Goal: Obtain resource: Obtain resource

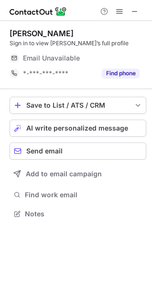
scroll to position [207, 152]
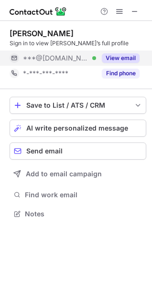
scroll to position [4, 4]
click at [133, 56] on button "View email" at bounding box center [121, 58] width 38 height 10
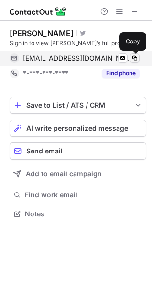
click at [134, 56] on span at bounding box center [135, 58] width 8 height 8
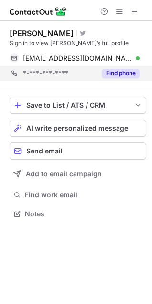
scroll to position [207, 152]
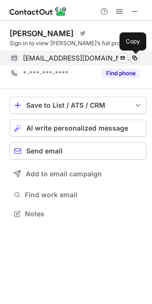
click at [134, 59] on span at bounding box center [135, 58] width 8 height 8
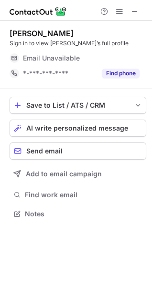
scroll to position [4, 4]
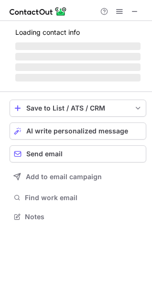
scroll to position [237, 152]
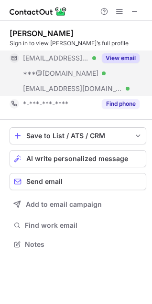
click at [128, 58] on button "View email" at bounding box center [121, 58] width 38 height 10
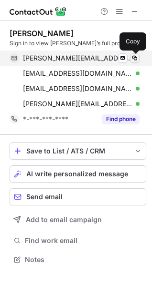
click at [139, 58] on button at bounding box center [135, 58] width 10 height 10
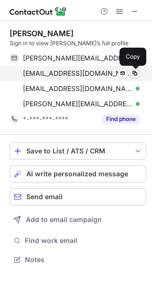
click at [136, 71] on span at bounding box center [135, 74] width 8 height 8
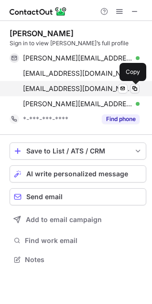
click at [137, 89] on span at bounding box center [135, 89] width 8 height 8
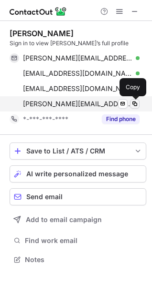
click at [137, 100] on button at bounding box center [135, 104] width 10 height 10
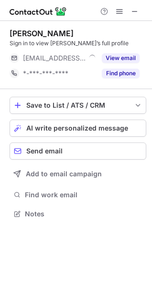
scroll to position [4, 4]
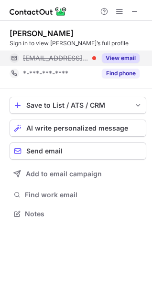
click at [128, 60] on button "View email" at bounding box center [121, 58] width 38 height 10
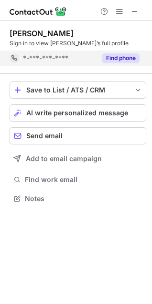
scroll to position [192, 152]
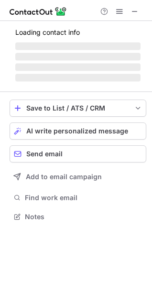
scroll to position [4, 4]
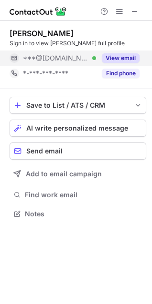
click at [127, 56] on button "View email" at bounding box center [121, 58] width 38 height 10
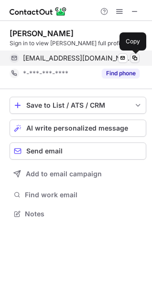
click at [138, 60] on button at bounding box center [135, 58] width 10 height 10
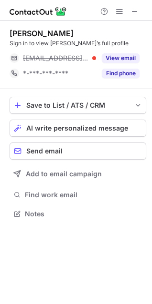
scroll to position [4, 4]
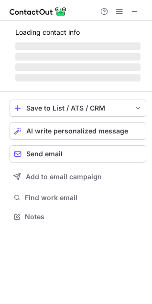
scroll to position [4, 4]
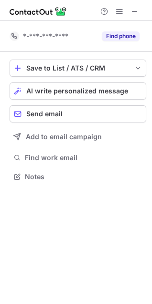
scroll to position [170, 152]
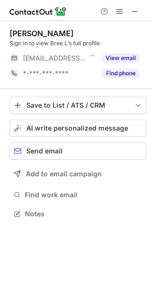
scroll to position [4, 4]
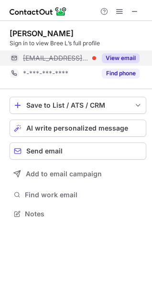
click at [132, 51] on div "View email" at bounding box center [117, 58] width 43 height 15
